Goal: Transaction & Acquisition: Purchase product/service

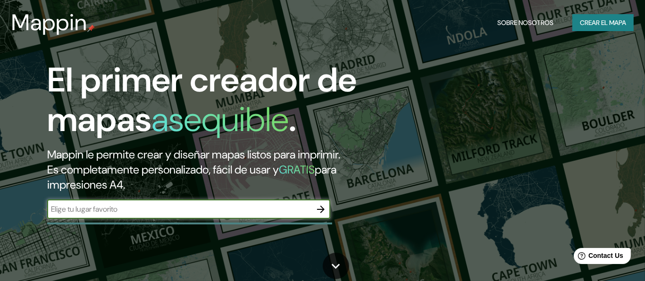
click at [149, 213] on input "text" at bounding box center [179, 209] width 264 height 11
type input "plazapunto los mochis"
click at [320, 204] on icon "button" at bounding box center [320, 209] width 11 height 11
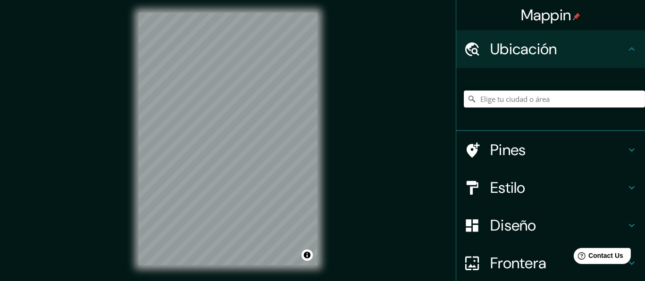
scroll to position [17, 0]
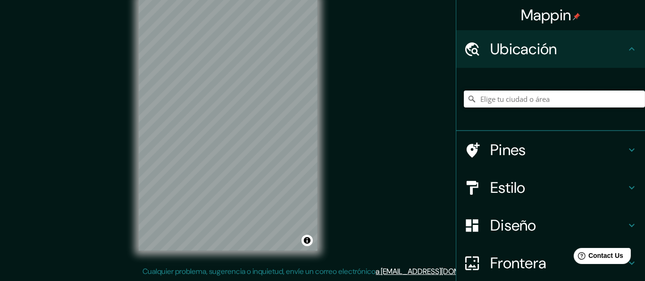
click at [521, 100] on input "Elige tu ciudad o área" at bounding box center [554, 99] width 181 height 17
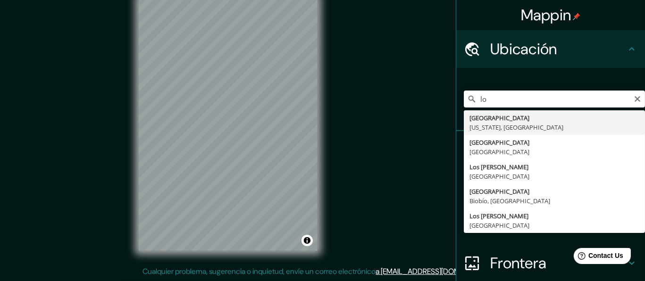
type input "l"
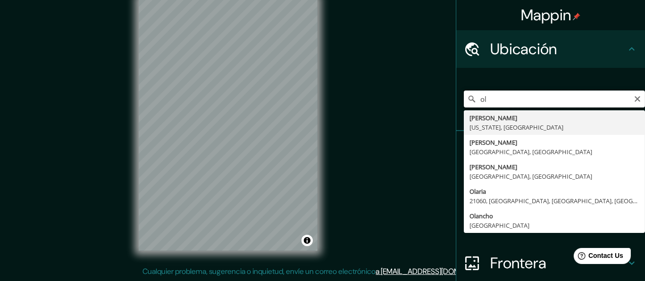
type input "o"
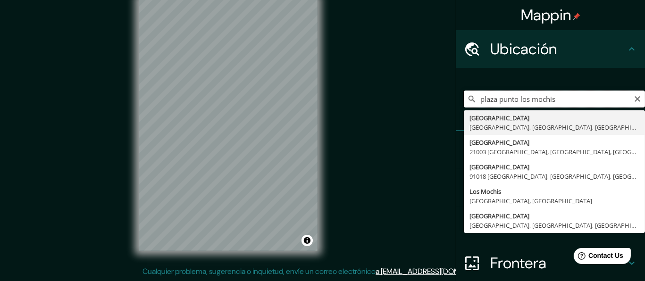
drag, startPoint x: 504, startPoint y: 101, endPoint x: 429, endPoint y: 105, distance: 75.7
click at [429, 105] on div "Mappin [GEOGRAPHIC_DATA] [GEOGRAPHIC_DATA], [GEOGRAPHIC_DATA], [GEOGRAPHIC_DATA…" at bounding box center [322, 132] width 645 height 298
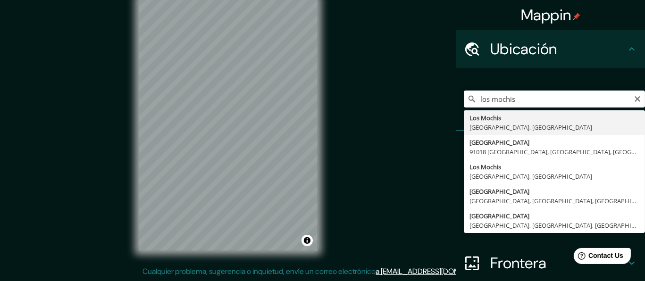
type input "[GEOGRAPHIC_DATA], [GEOGRAPHIC_DATA], [GEOGRAPHIC_DATA]"
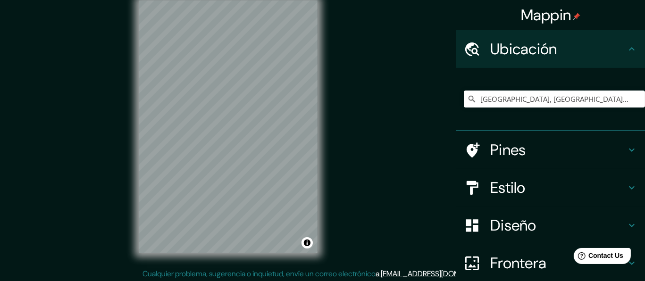
scroll to position [13, 0]
click at [506, 183] on h4 "Estilo" at bounding box center [558, 187] width 136 height 19
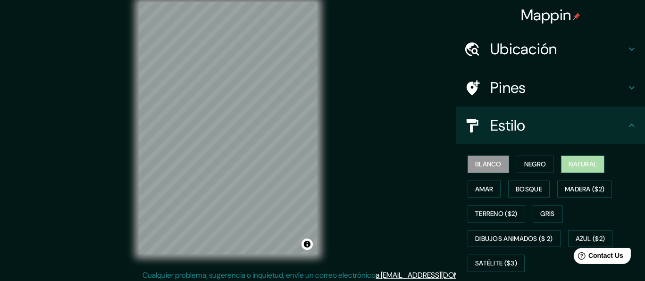
click at [588, 164] on font "Natural" at bounding box center [583, 165] width 28 height 12
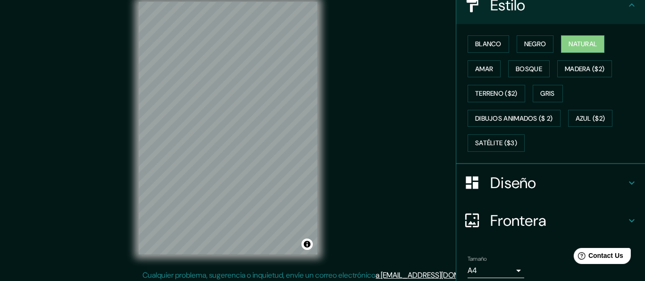
scroll to position [142, 0]
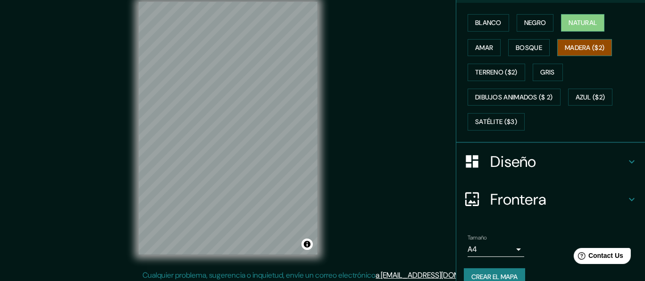
click at [578, 43] on font "Madera ($2)" at bounding box center [585, 48] width 40 height 12
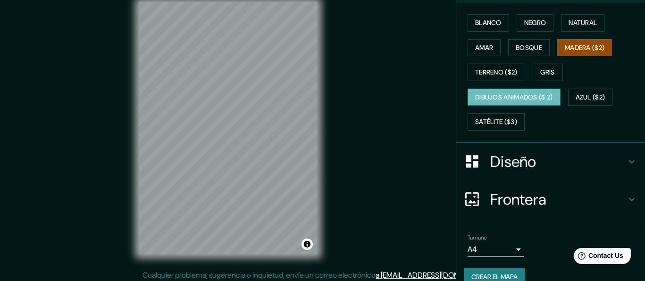
click at [520, 100] on font "Dibujos animados ($ 2)" at bounding box center [514, 98] width 78 height 12
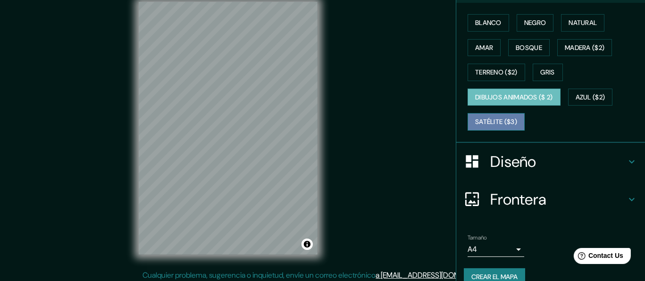
click at [497, 117] on font "Satélite ($3)" at bounding box center [496, 122] width 42 height 12
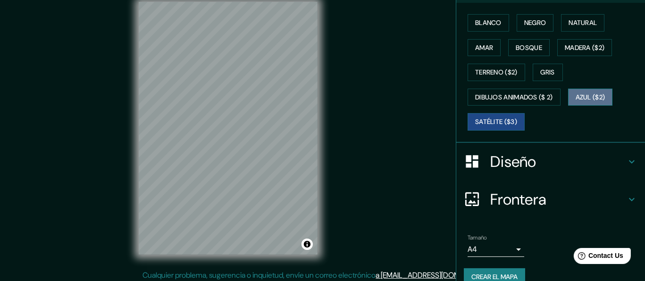
click at [580, 98] on font "Azul ($2)" at bounding box center [591, 98] width 30 height 12
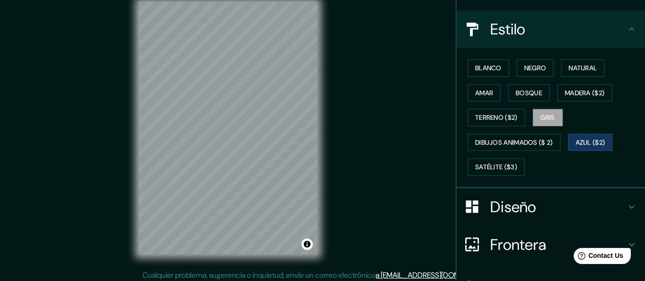
scroll to position [94, 0]
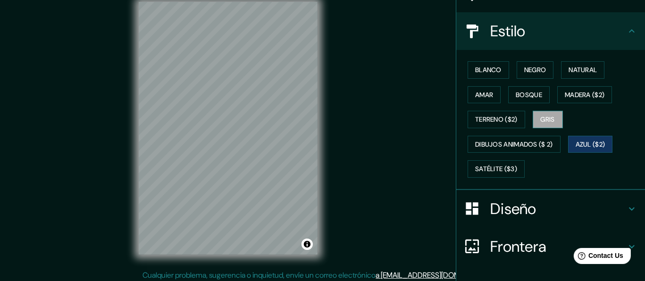
click at [533, 120] on button "Gris" at bounding box center [548, 119] width 30 height 17
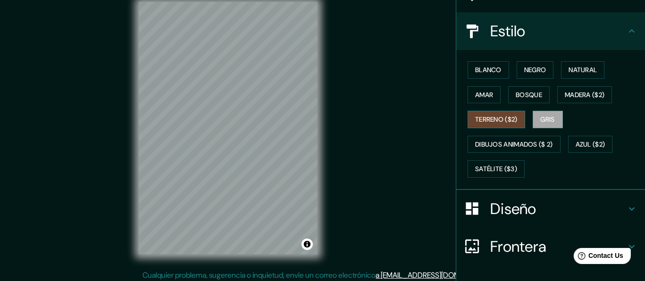
click at [500, 117] on font "Terreno ($2)" at bounding box center [496, 120] width 42 height 12
click at [544, 115] on font "Gris" at bounding box center [548, 120] width 14 height 12
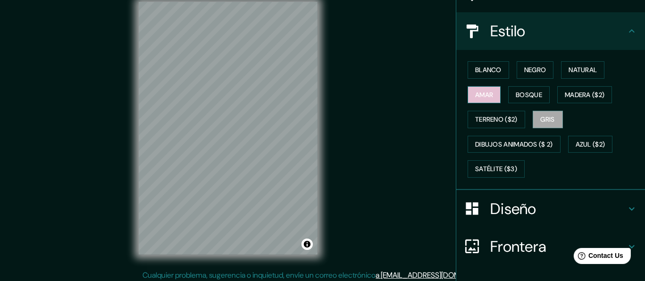
click at [481, 86] on button "Amar" at bounding box center [484, 94] width 33 height 17
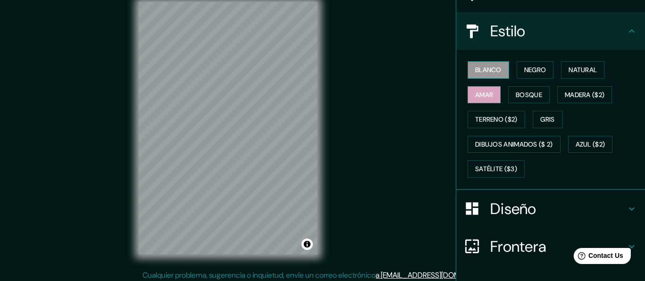
click at [479, 67] on font "Blanco" at bounding box center [488, 70] width 26 height 12
drag, startPoint x: 539, startPoint y: 71, endPoint x: 538, endPoint y: 76, distance: 5.3
click at [538, 70] on font "Negro" at bounding box center [535, 70] width 22 height 12
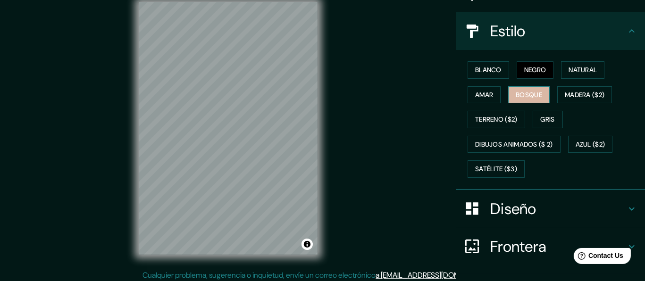
click at [538, 94] on button "Bosque" at bounding box center [529, 94] width 42 height 17
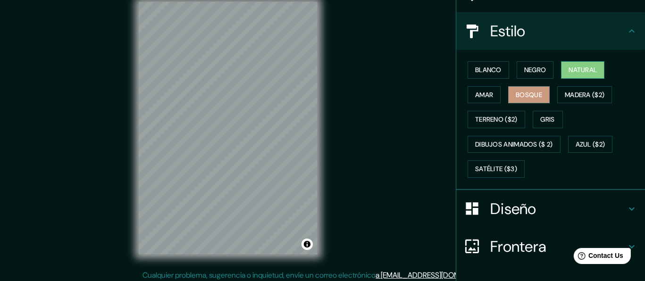
click at [572, 70] on font "Natural" at bounding box center [583, 70] width 28 height 12
click at [524, 105] on div "Blanco Negro Natural [PERSON_NAME] ($2) Terreno ($2) Gris Dibujos animados ($ 2…" at bounding box center [554, 120] width 181 height 124
click at [524, 103] on div "Blanco Negro Natural [PERSON_NAME] ($2) Terreno ($2) Gris Dibujos animados ($ 2…" at bounding box center [554, 120] width 181 height 124
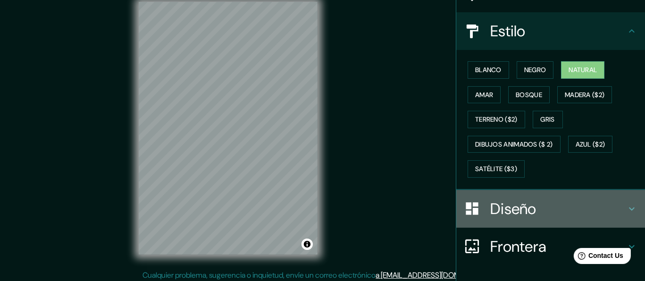
click at [521, 225] on div "Diseño" at bounding box center [550, 209] width 189 height 38
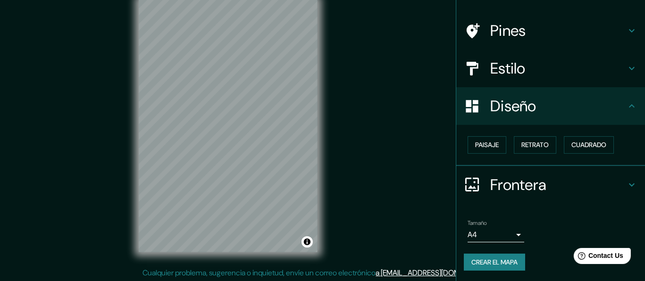
scroll to position [17, 0]
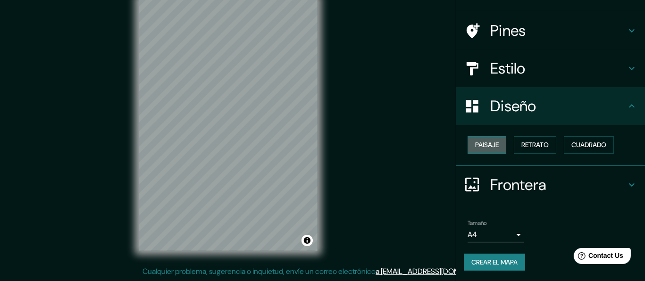
click at [492, 141] on font "Paisaje" at bounding box center [487, 145] width 24 height 12
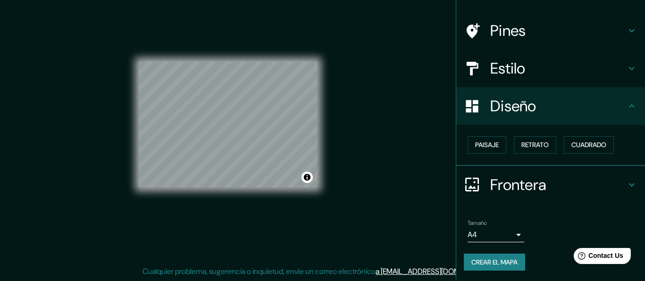
click at [553, 146] on div "Paisaje Retrato Cuadrado" at bounding box center [554, 145] width 181 height 25
click at [542, 146] on font "Retrato" at bounding box center [534, 145] width 27 height 12
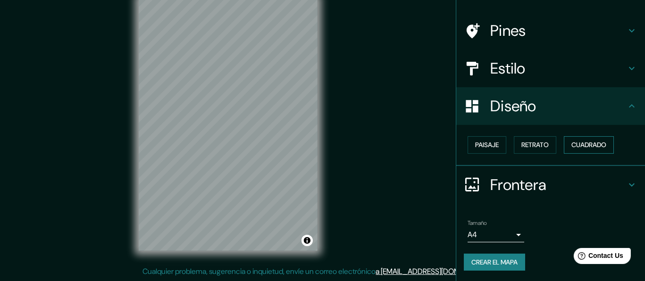
click at [596, 145] on font "Cuadrado" at bounding box center [588, 145] width 35 height 12
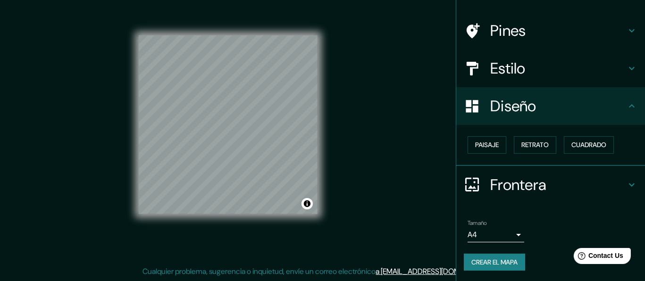
scroll to position [0, 0]
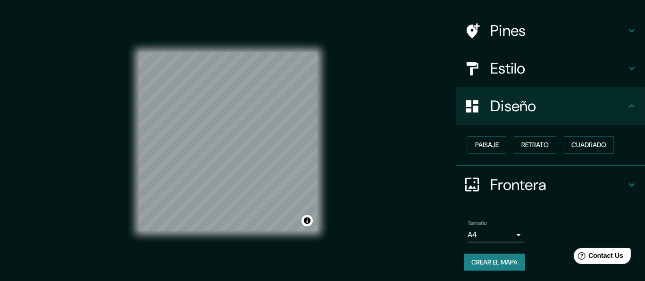
click at [535, 35] on h4 "Pines" at bounding box center [558, 30] width 136 height 19
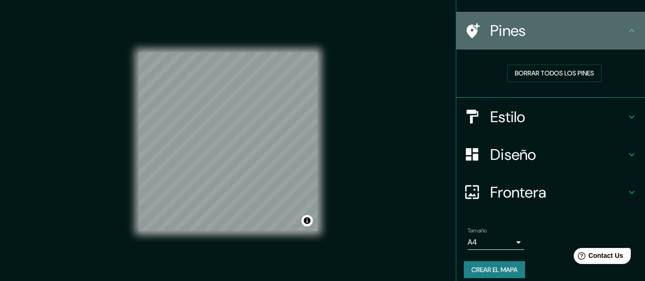
click at [467, 28] on icon at bounding box center [473, 30] width 13 height 15
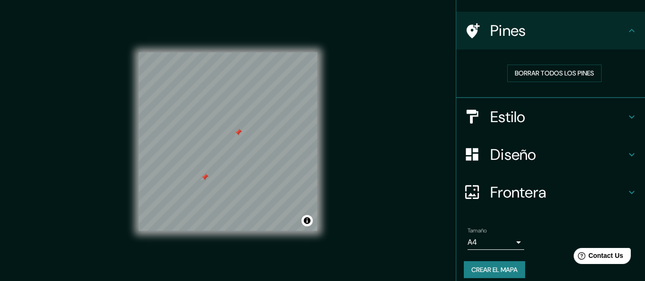
drag, startPoint x: 538, startPoint y: 75, endPoint x: 514, endPoint y: 95, distance: 30.8
click at [538, 75] on font "Borrar todos los pines" at bounding box center [554, 73] width 79 height 12
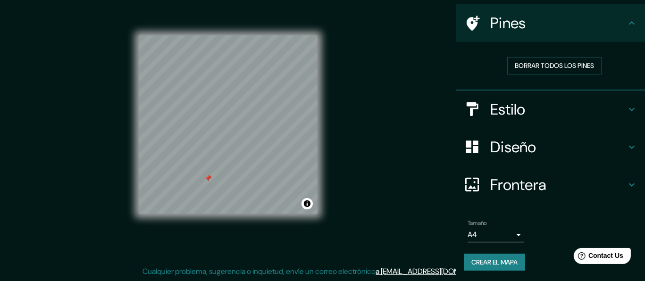
scroll to position [17, 0]
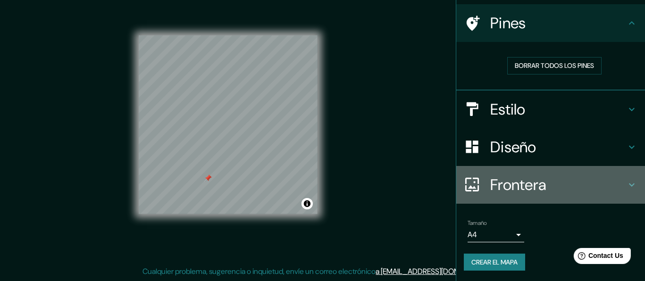
click at [527, 176] on h4 "Frontera" at bounding box center [558, 185] width 136 height 19
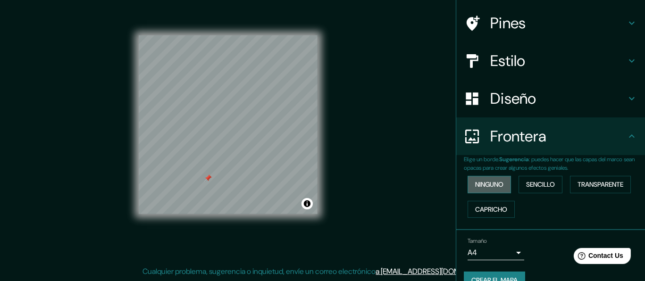
click at [475, 185] on font "Ninguno" at bounding box center [489, 185] width 28 height 12
click at [542, 181] on font "Sencillo" at bounding box center [540, 185] width 29 height 12
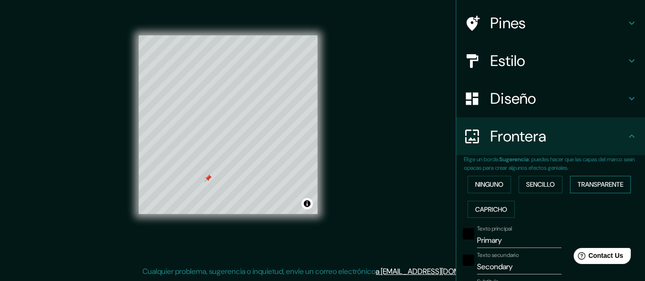
click at [583, 179] on font "Transparente" at bounding box center [601, 185] width 46 height 12
click at [492, 205] on font "Capricho" at bounding box center [491, 210] width 32 height 12
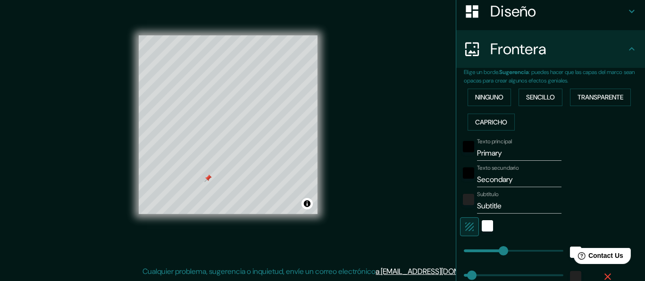
scroll to position [206, 0]
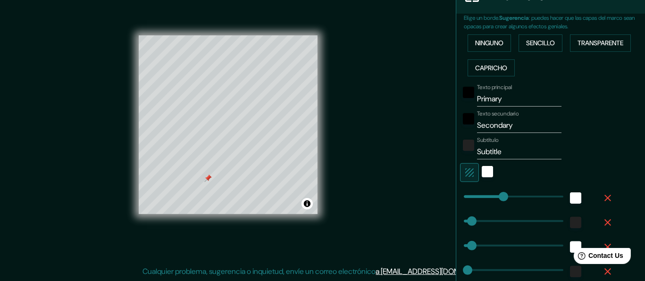
type input "152"
click at [479, 46] on font "Ninguno" at bounding box center [489, 43] width 28 height 12
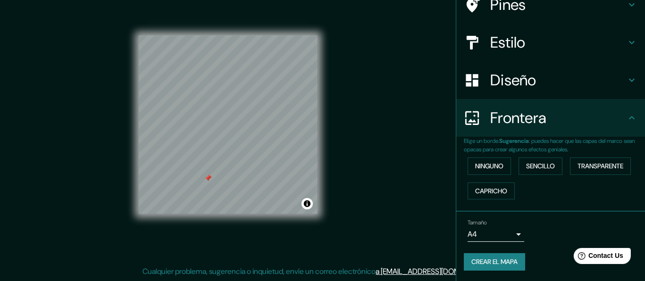
click at [501, 228] on body "Mappin Ubicación [GEOGRAPHIC_DATA], [GEOGRAPHIC_DATA], [GEOGRAPHIC_DATA] Pines …" at bounding box center [322, 123] width 645 height 281
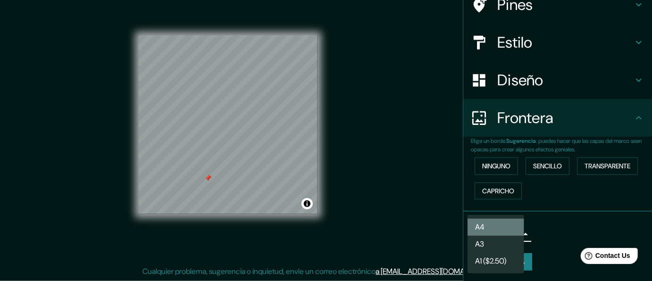
click at [494, 227] on li "A4" at bounding box center [496, 227] width 57 height 17
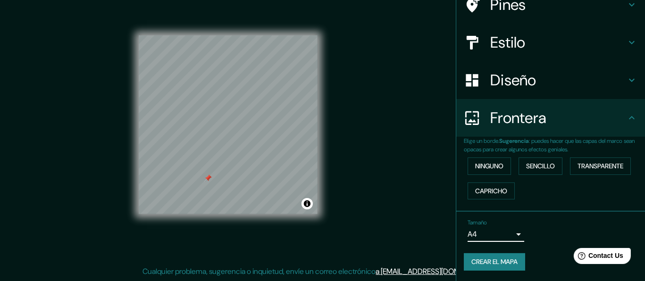
click at [486, 235] on body "Mappin Ubicación [GEOGRAPHIC_DATA], [GEOGRAPHIC_DATA], [GEOGRAPHIC_DATA] Pines …" at bounding box center [322, 123] width 645 height 281
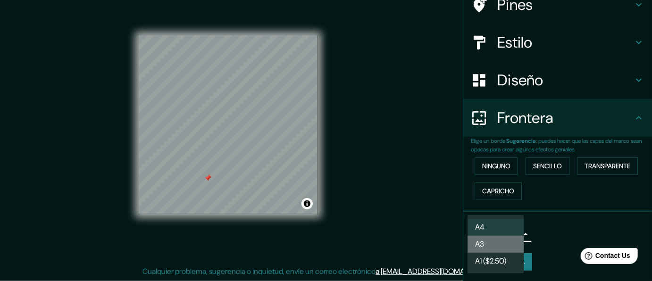
click at [497, 248] on li "A3" at bounding box center [496, 244] width 57 height 17
type input "a4"
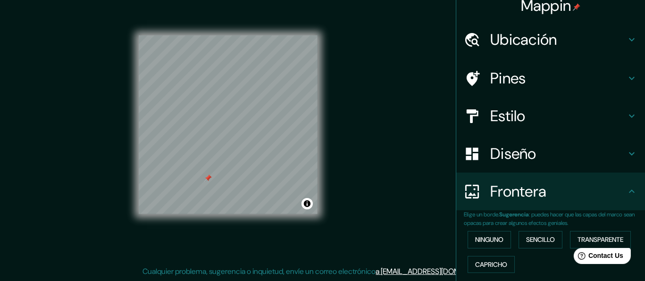
scroll to position [0, 0]
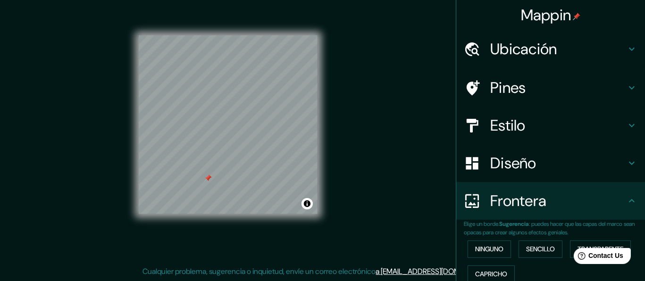
click at [536, 165] on h4 "Diseño" at bounding box center [558, 163] width 136 height 19
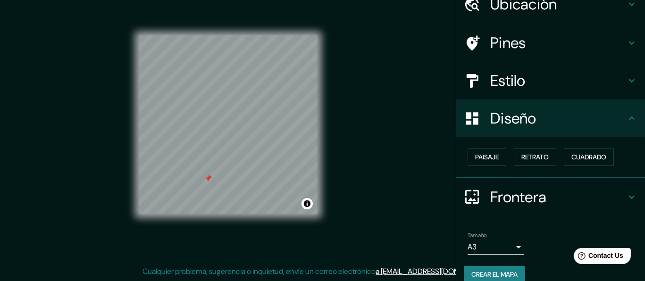
scroll to position [47, 0]
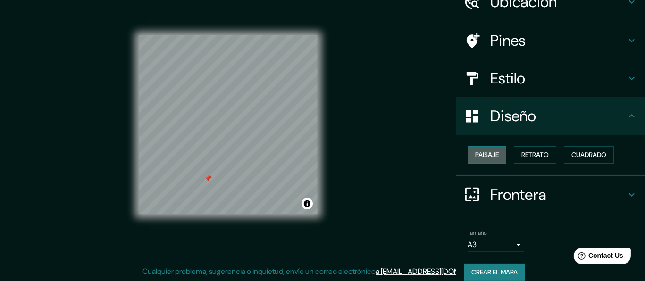
click at [488, 155] on font "Paisaje" at bounding box center [487, 155] width 24 height 12
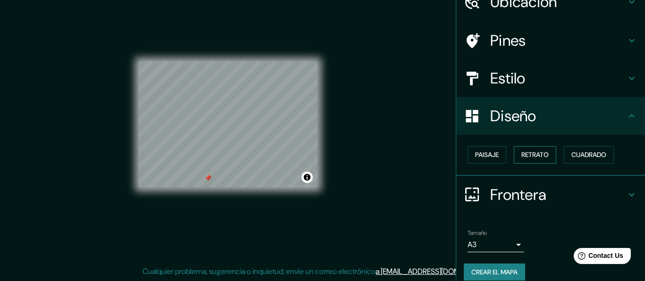
click at [514, 158] on button "Retrato" at bounding box center [535, 154] width 42 height 17
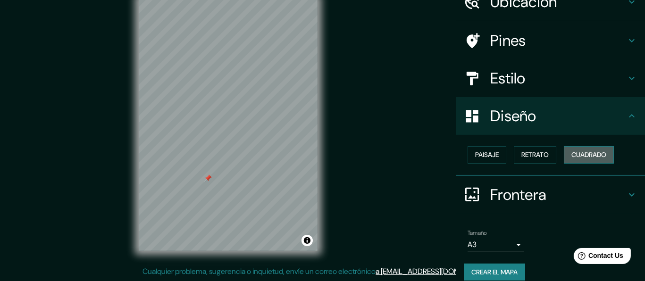
click at [571, 152] on font "Cuadrado" at bounding box center [588, 155] width 35 height 12
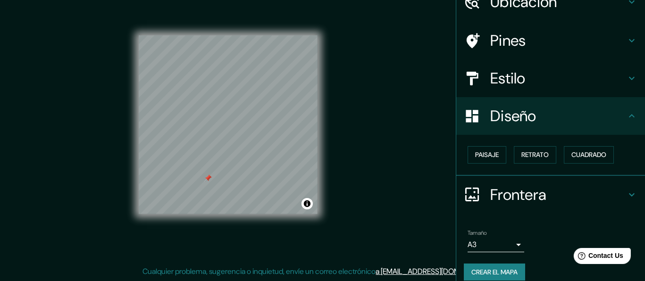
click at [529, 92] on div "Estilo" at bounding box center [550, 78] width 189 height 38
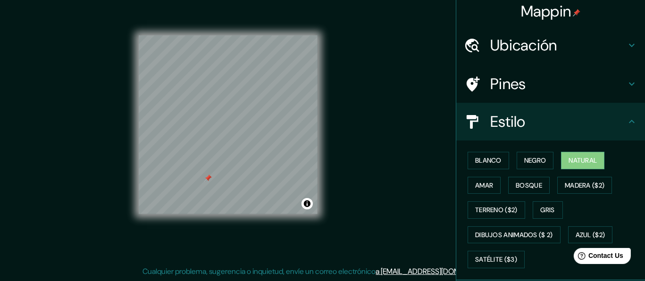
scroll to position [0, 0]
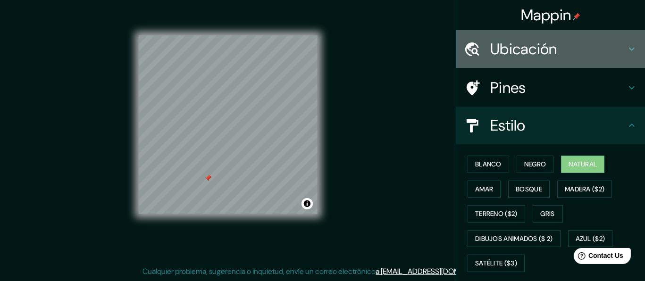
click at [512, 52] on h4 "Ubicación" at bounding box center [558, 49] width 136 height 19
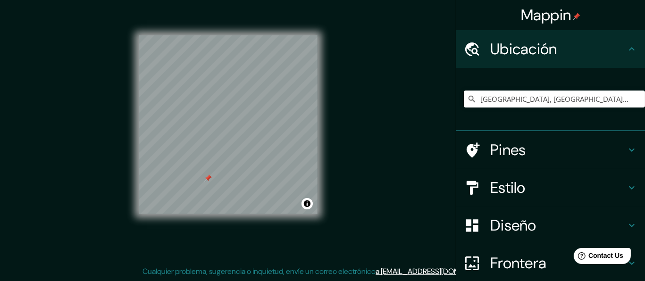
click at [513, 52] on h4 "Ubicación" at bounding box center [558, 49] width 136 height 19
click at [534, 48] on h4 "Ubicación" at bounding box center [558, 49] width 136 height 19
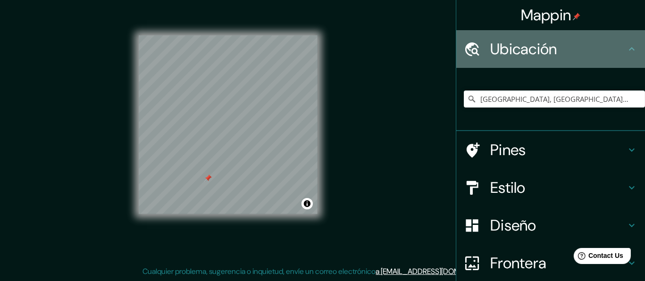
click at [626, 51] on icon at bounding box center [631, 48] width 11 height 11
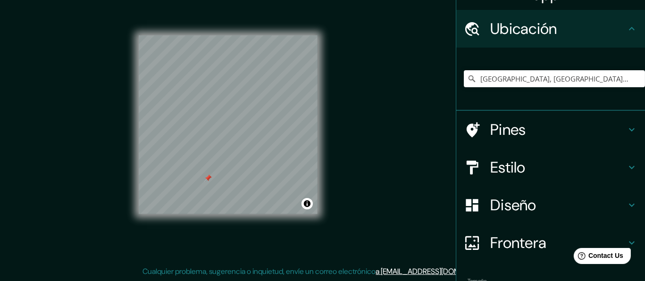
scroll to position [47, 0]
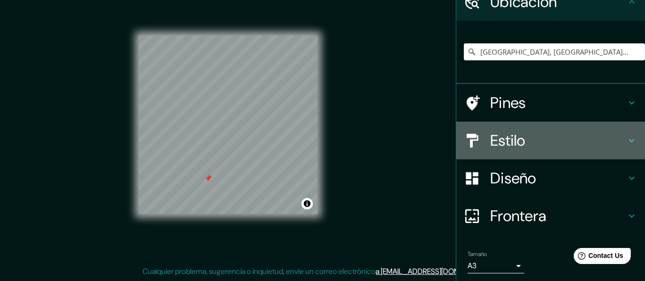
click at [515, 145] on h4 "Estilo" at bounding box center [558, 140] width 136 height 19
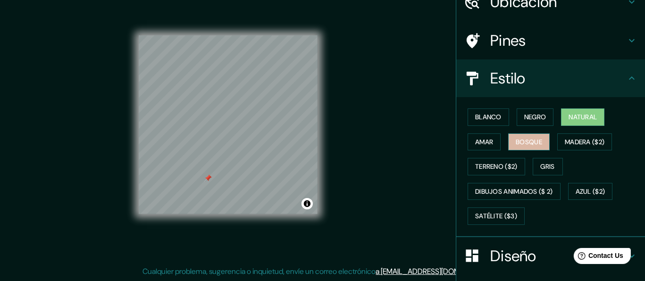
click at [516, 143] on font "Bosque" at bounding box center [529, 142] width 26 height 12
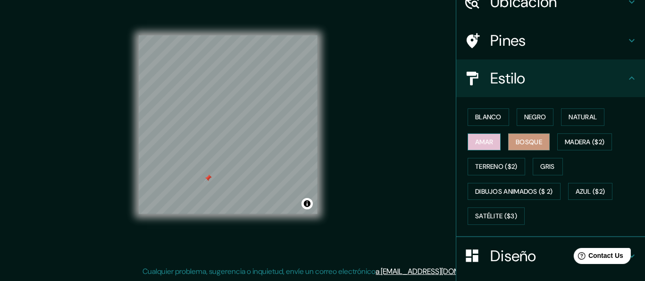
click at [488, 145] on button "Amar" at bounding box center [484, 142] width 33 height 17
click at [530, 145] on font "Bosque" at bounding box center [529, 142] width 26 height 12
click at [485, 115] on font "Blanco" at bounding box center [488, 117] width 26 height 12
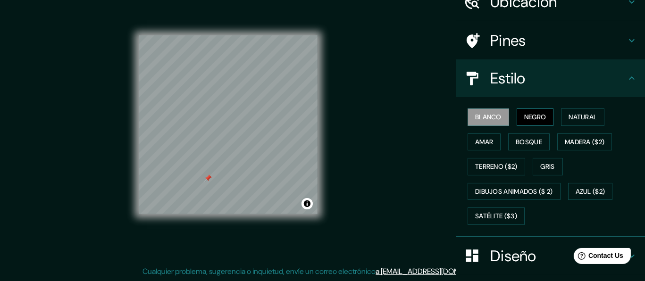
click at [527, 112] on font "Negro" at bounding box center [535, 117] width 22 height 12
click at [561, 112] on button "Natural" at bounding box center [582, 117] width 43 height 17
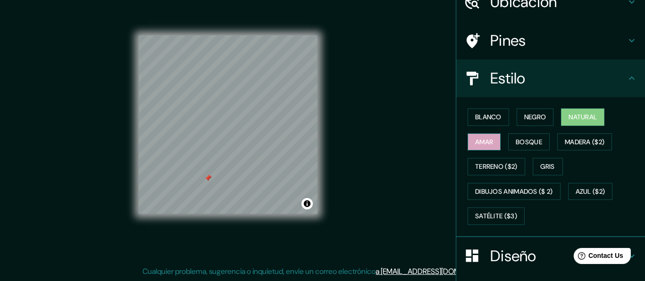
click at [475, 140] on font "Amar" at bounding box center [484, 142] width 18 height 12
click at [517, 139] on font "Bosque" at bounding box center [529, 142] width 26 height 12
